Goal: Task Accomplishment & Management: Use online tool/utility

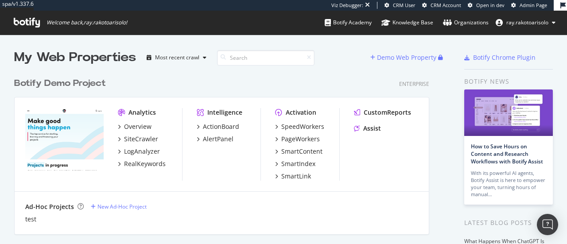
scroll to position [2810, 415]
click at [266, 62] on input at bounding box center [265, 58] width 97 height 16
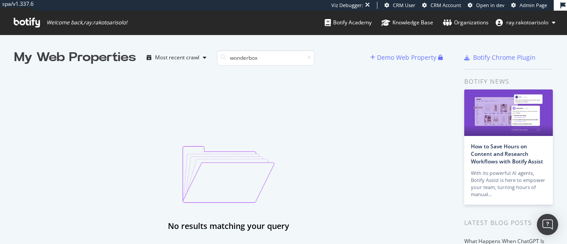
type input "wonderbox"
click at [28, 25] on icon at bounding box center [27, 23] width 26 height 10
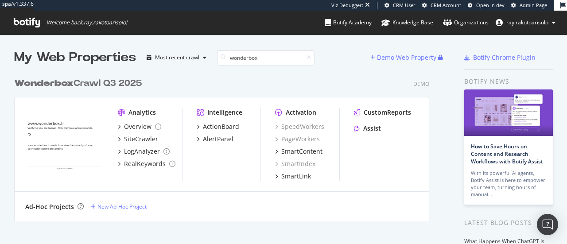
scroll to position [148, 415]
click at [280, 60] on input "wonderbox" at bounding box center [265, 58] width 97 height 16
click at [83, 80] on div "Wonderbox Crawl Q3 2025" at bounding box center [78, 83] width 128 height 13
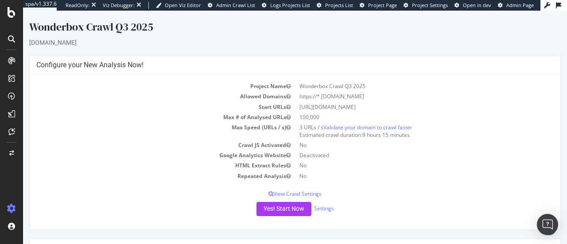
scroll to position [170, 0]
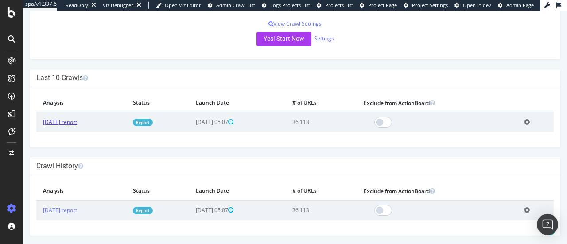
click at [77, 124] on link "[DATE] report" at bounding box center [60, 122] width 34 height 8
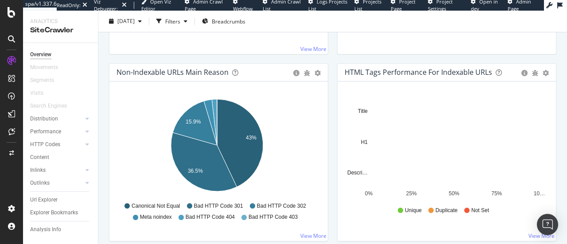
scroll to position [266, 0]
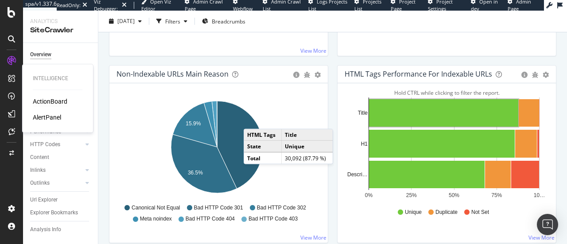
click at [59, 100] on div "ActionBoard" at bounding box center [50, 101] width 35 height 9
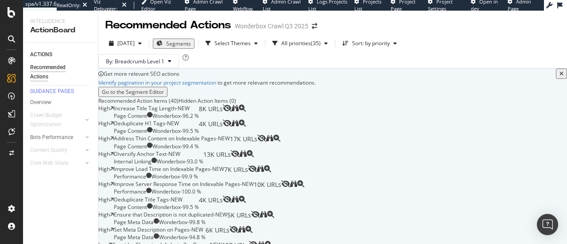
scroll to position [48, 0]
click at [339, 103] on div "Recommended Action Items (40) Hidden Action Items (0)" at bounding box center [332, 101] width 469 height 8
